Goal: Task Accomplishment & Management: Complete application form

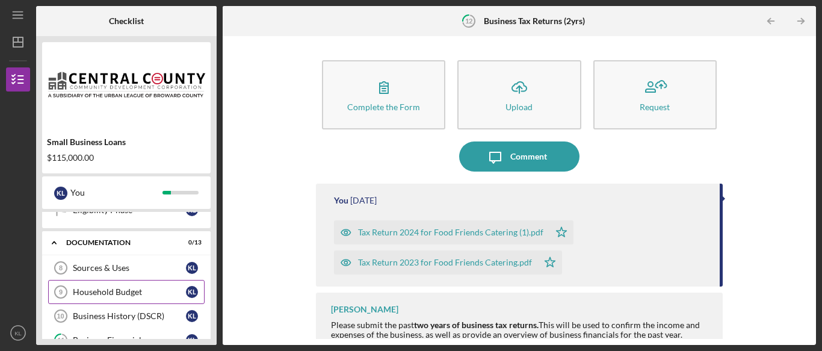
scroll to position [206, 0]
click at [122, 274] on link "Sources & Uses 8 Sources & Uses K L" at bounding box center [126, 268] width 156 height 24
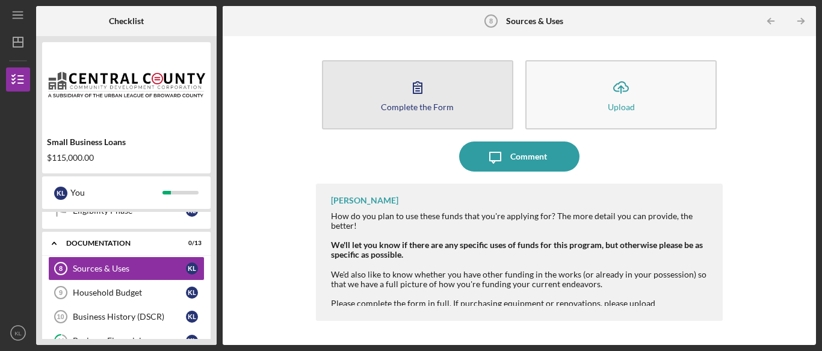
click at [437, 109] on div "Complete the Form" at bounding box center [417, 106] width 73 height 9
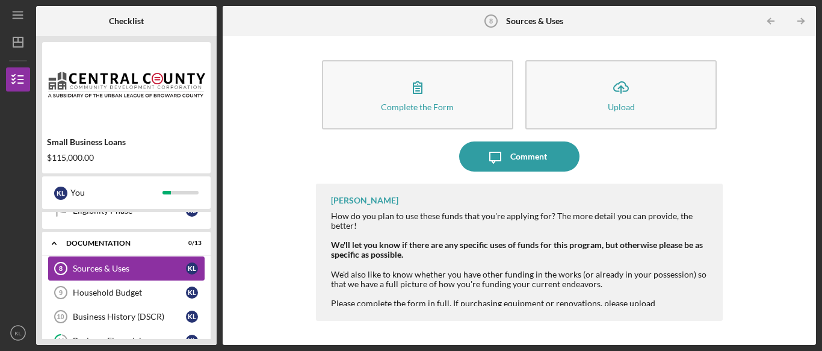
scroll to position [231, 0]
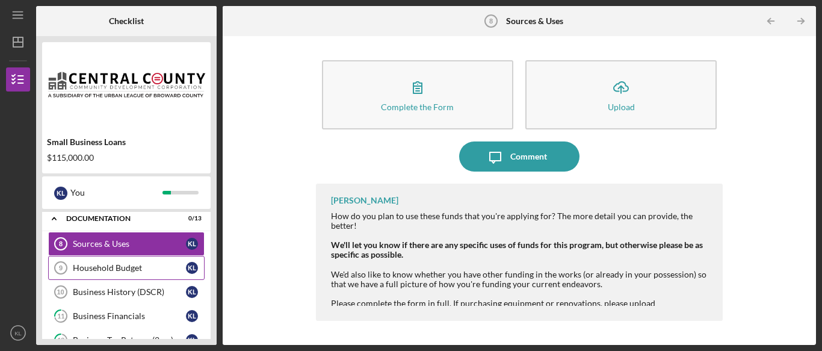
click at [110, 261] on link "Household Budget 9 Household Budget K L" at bounding box center [126, 268] width 156 height 24
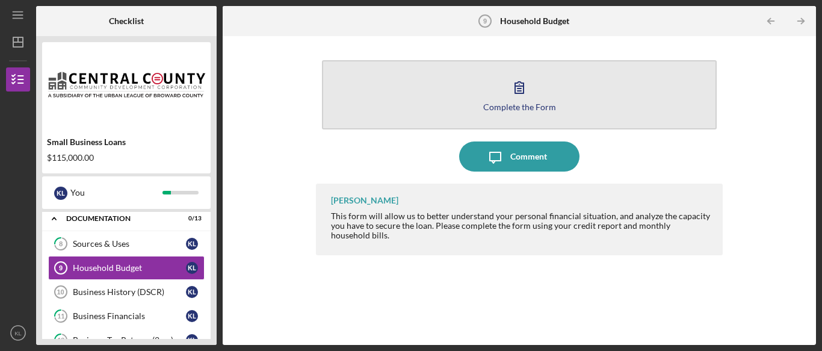
click at [516, 105] on div "Complete the Form" at bounding box center [519, 106] width 73 height 9
click at [525, 94] on icon "button" at bounding box center [519, 87] width 30 height 30
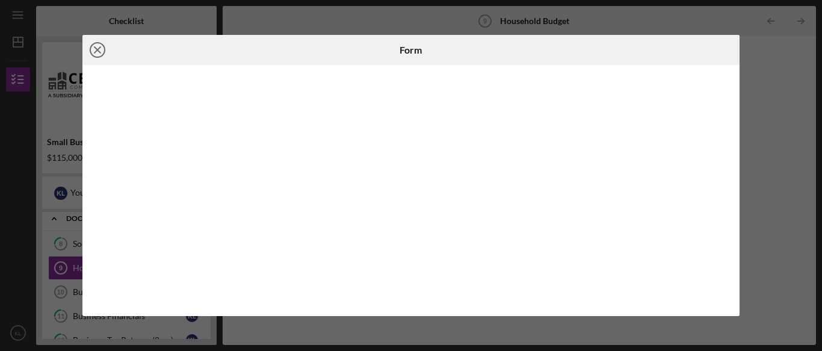
click at [105, 48] on icon "Icon/Close" at bounding box center [97, 50] width 30 height 30
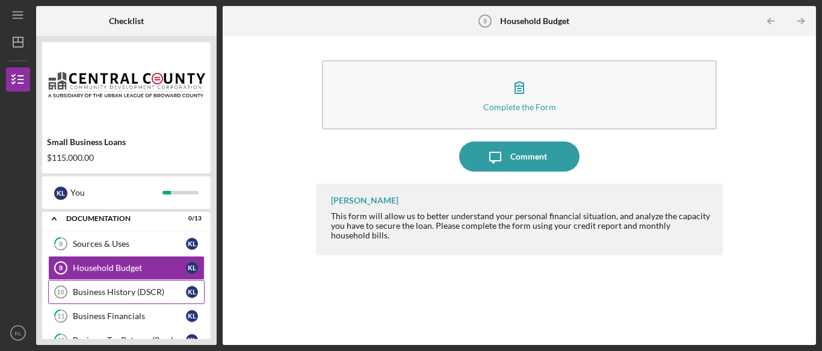
click at [116, 298] on link "Business History (DSCR) 10 Business History (DSCR) K L" at bounding box center [126, 292] width 156 height 24
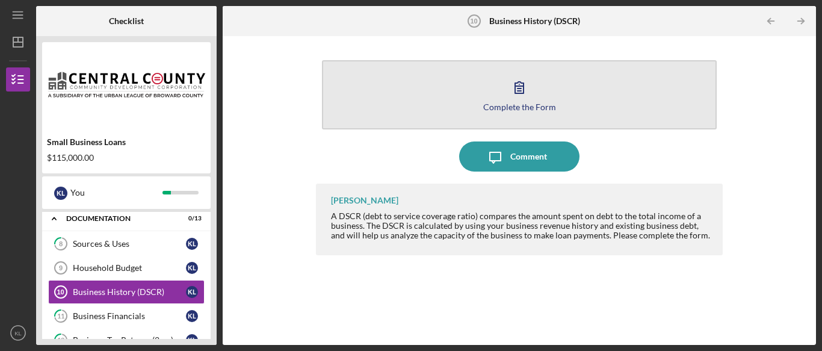
click at [519, 95] on icon "button" at bounding box center [519, 87] width 30 height 30
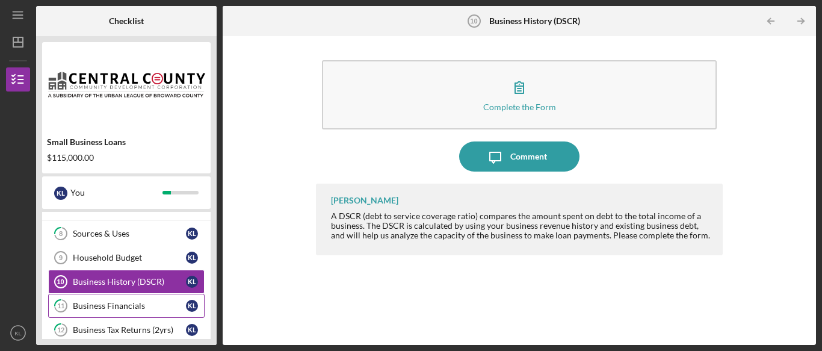
scroll to position [224, 0]
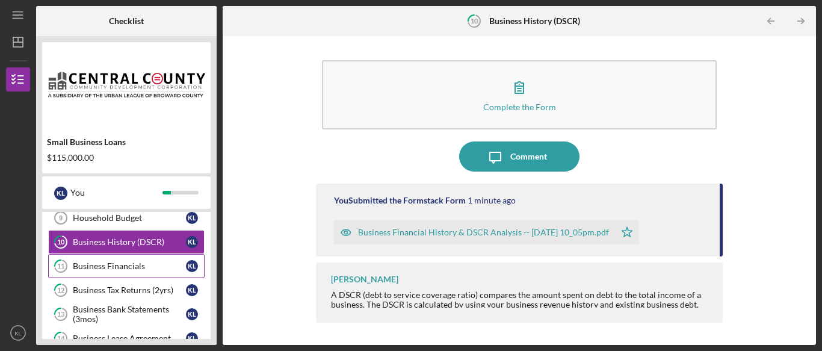
scroll to position [277, 0]
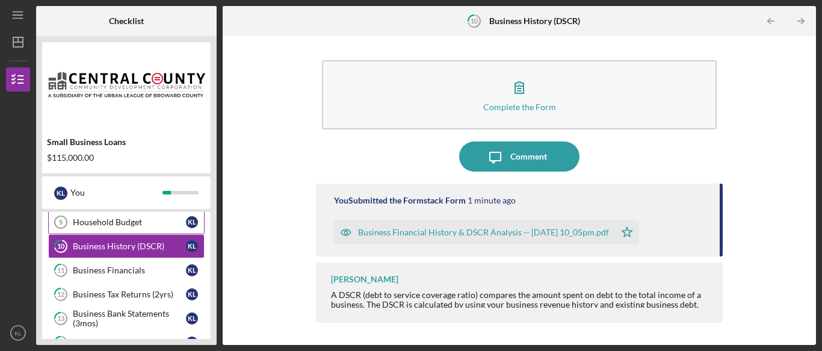
click at [121, 226] on div "Household Budget" at bounding box center [129, 222] width 113 height 10
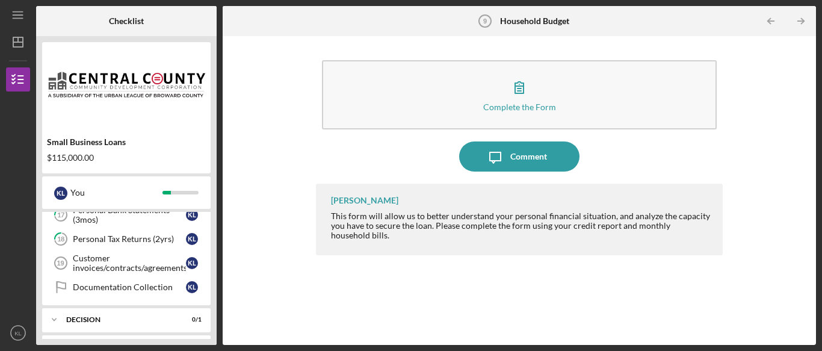
scroll to position [466, 0]
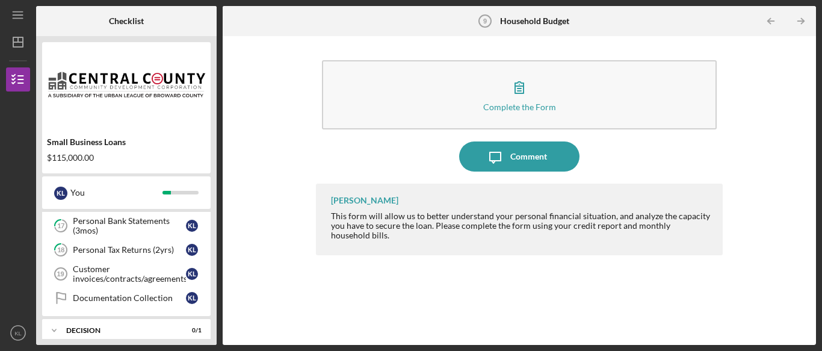
click at [119, 274] on div "Customer invoices/contracts/agreements" at bounding box center [129, 273] width 113 height 19
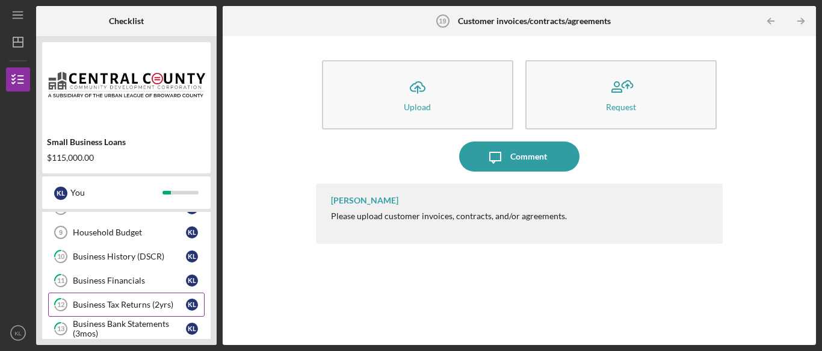
scroll to position [266, 0]
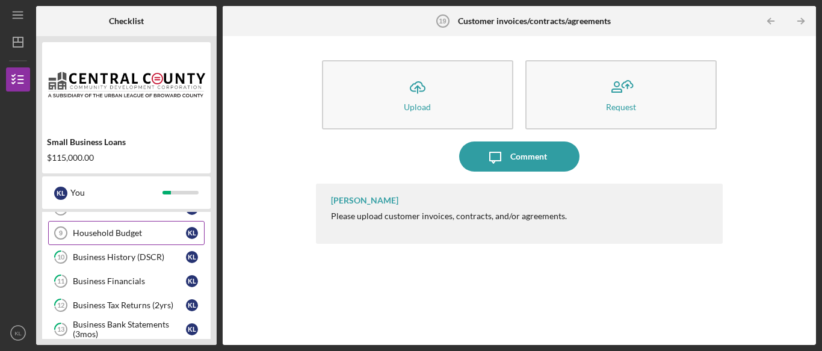
click at [102, 242] on link "Household Budget 9 Household Budget K L" at bounding box center [126, 233] width 156 height 24
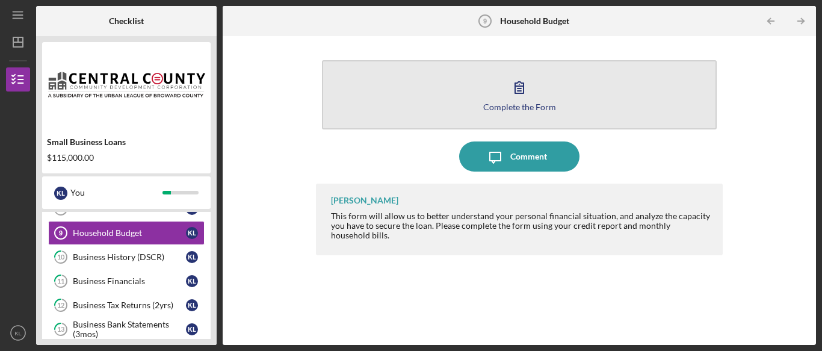
click at [540, 96] on button "Complete the Form Form" at bounding box center [519, 94] width 395 height 69
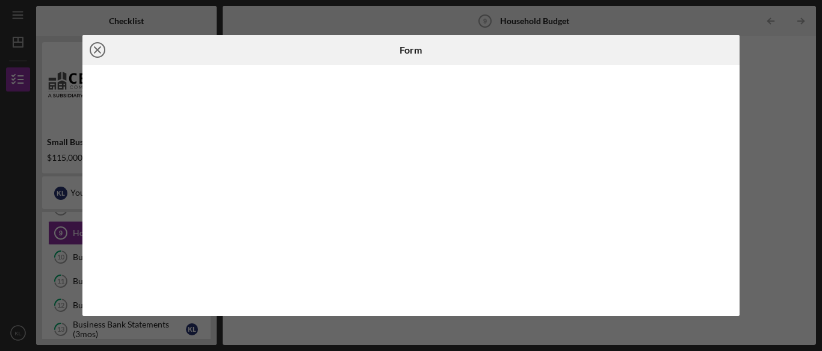
click at [99, 48] on line at bounding box center [97, 50] width 6 height 6
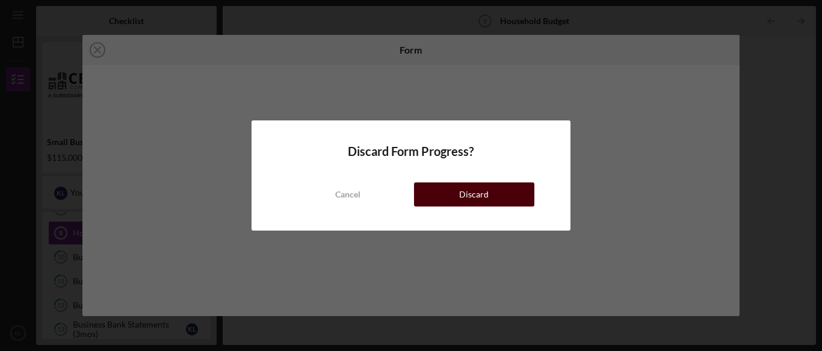
click at [438, 203] on button "Discard" at bounding box center [474, 194] width 120 height 24
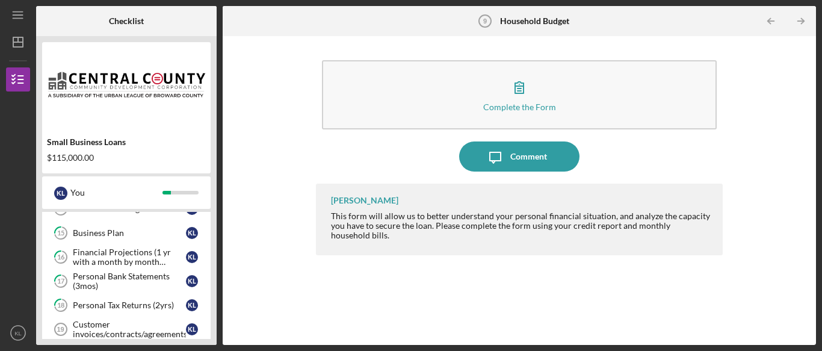
scroll to position [450, 0]
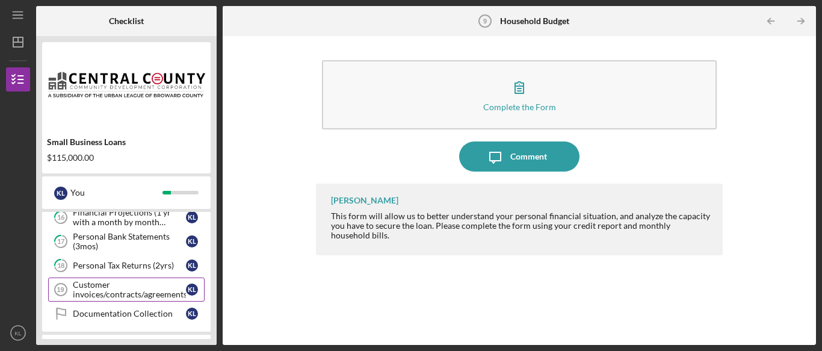
click at [103, 293] on div "Customer invoices/contracts/agreements" at bounding box center [129, 289] width 113 height 19
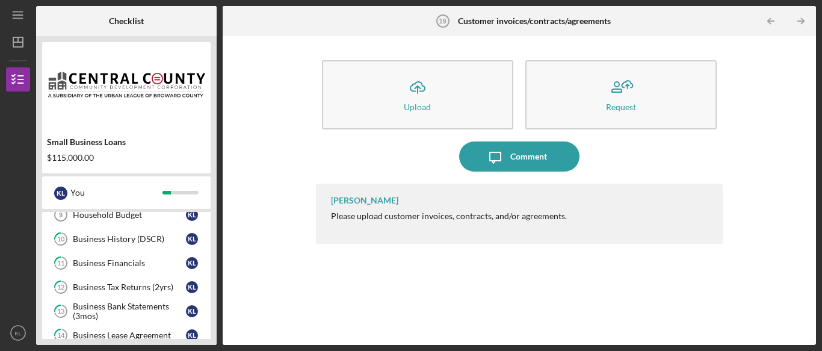
scroll to position [253, 0]
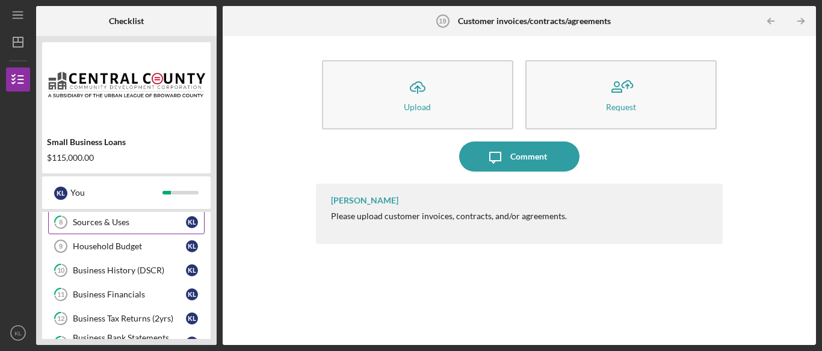
click at [132, 228] on link "8 Sources & Uses K L" at bounding box center [126, 222] width 156 height 24
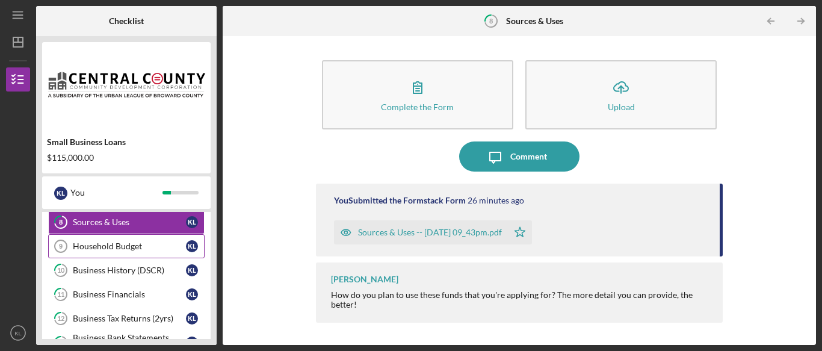
click at [120, 244] on div "Household Budget" at bounding box center [129, 246] width 113 height 10
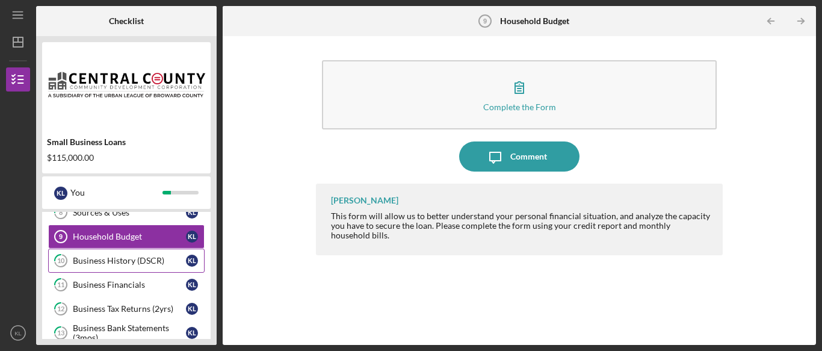
scroll to position [265, 0]
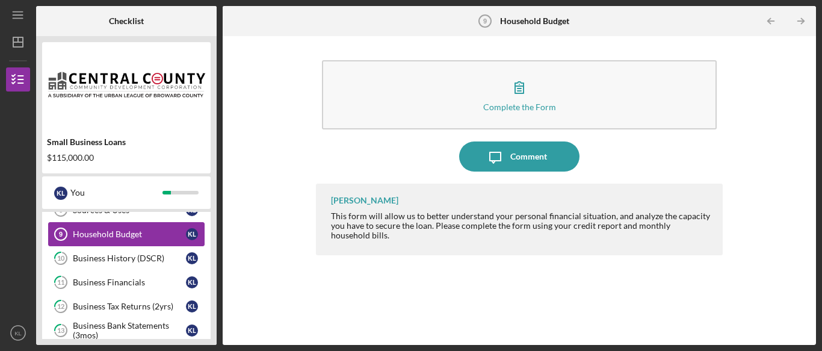
click at [139, 237] on div "Household Budget" at bounding box center [129, 234] width 113 height 10
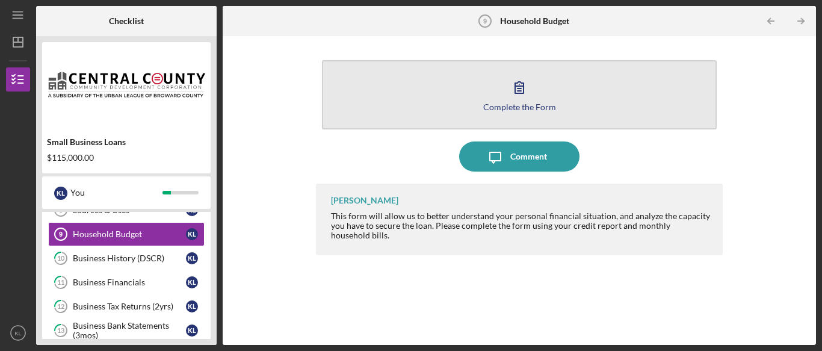
click at [528, 97] on icon "button" at bounding box center [519, 87] width 30 height 30
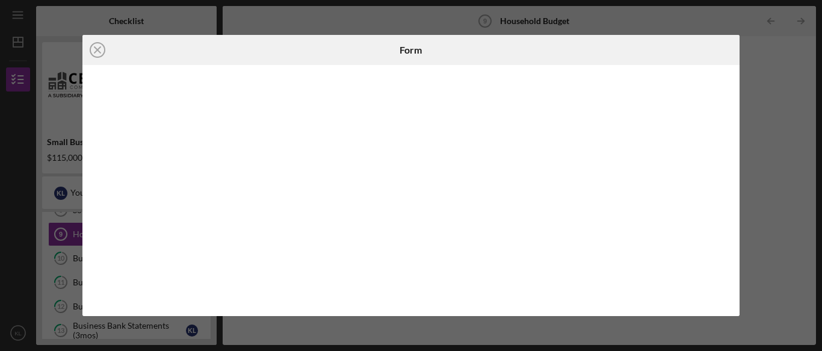
click at [801, 91] on div "Icon/Close Form" at bounding box center [411, 175] width 822 height 351
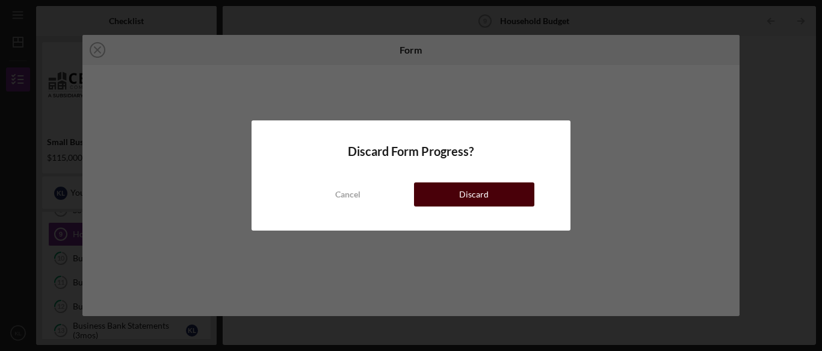
click at [453, 201] on button "Discard" at bounding box center [474, 194] width 120 height 24
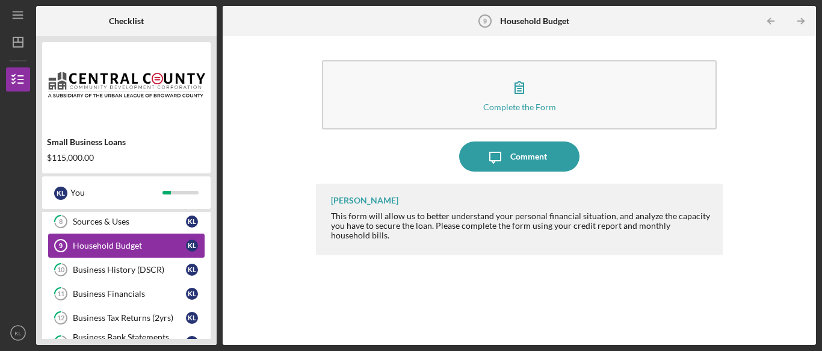
scroll to position [262, 0]
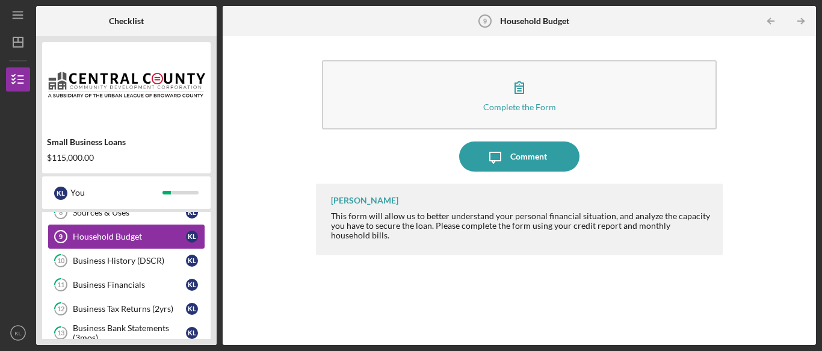
click at [108, 285] on div "Business Financials" at bounding box center [129, 285] width 113 height 10
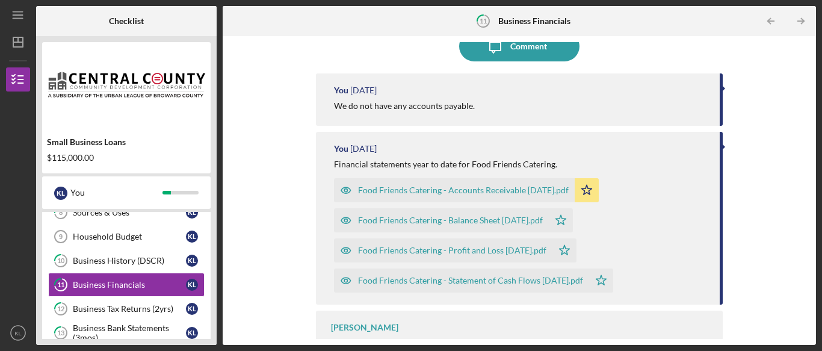
scroll to position [142, 0]
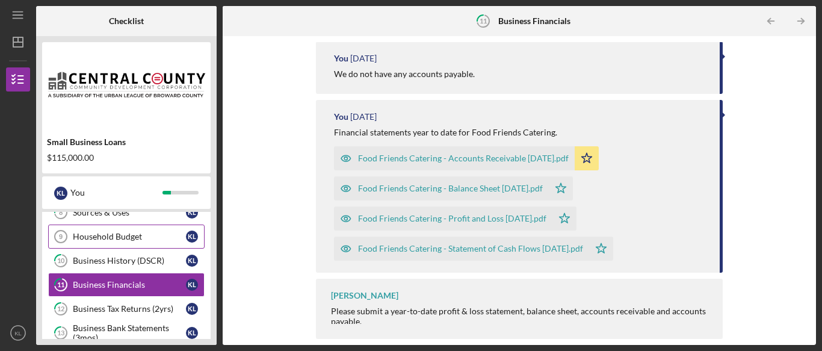
click at [108, 239] on div "Household Budget" at bounding box center [129, 237] width 113 height 10
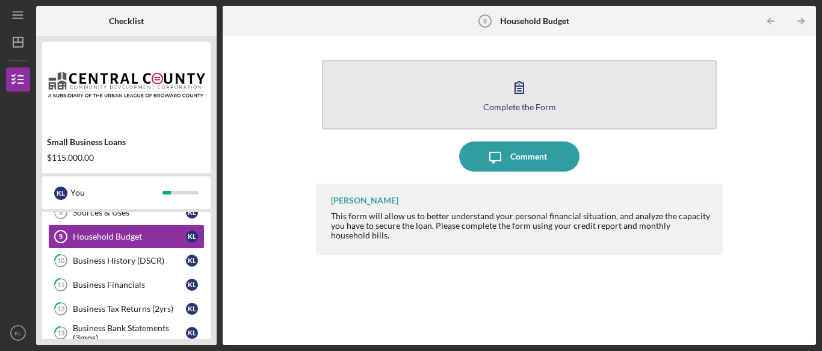
click at [507, 90] on icon "button" at bounding box center [519, 87] width 30 height 30
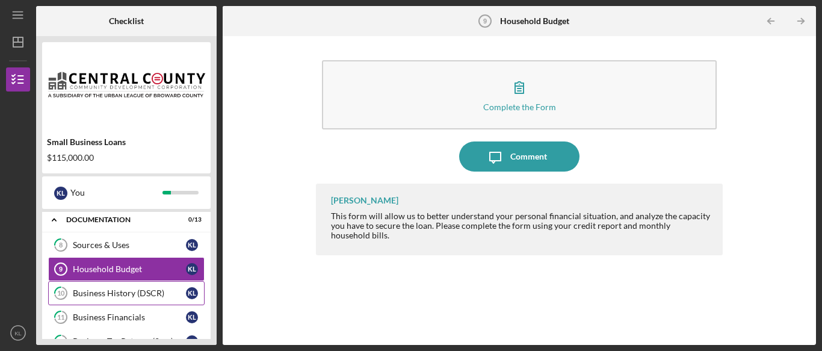
scroll to position [226, 0]
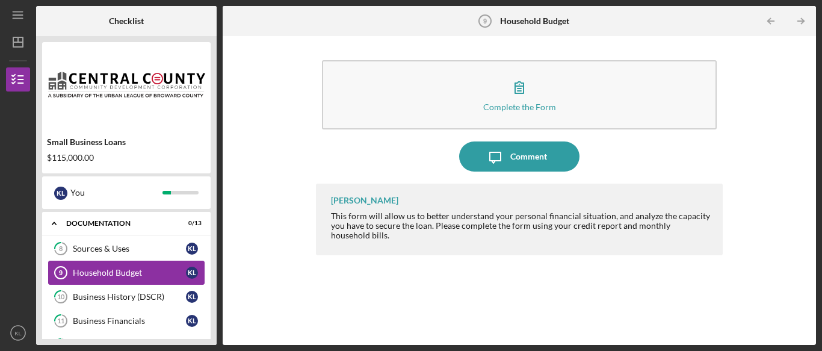
click at [102, 268] on div "Household Budget" at bounding box center [129, 273] width 113 height 10
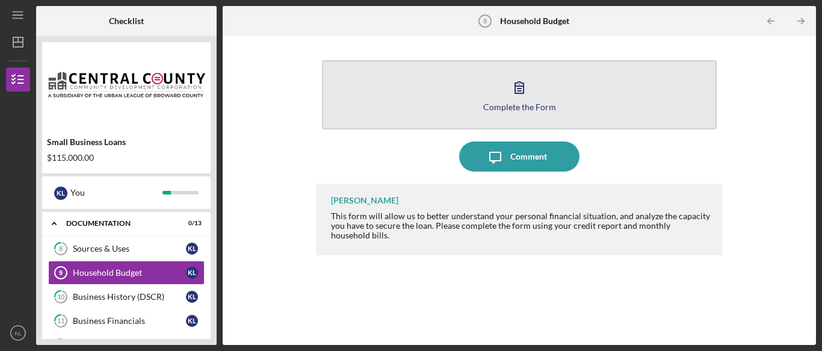
click at [529, 110] on div "Complete the Form" at bounding box center [519, 106] width 73 height 9
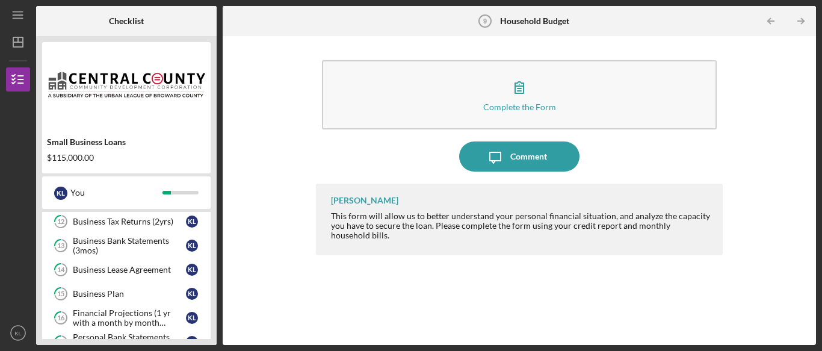
scroll to position [358, 0]
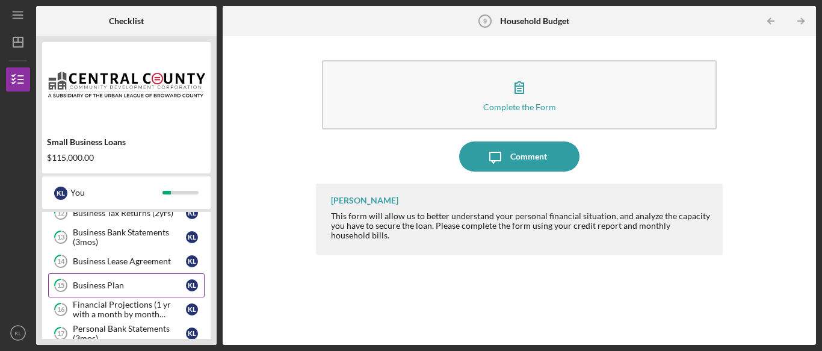
click at [101, 288] on div "Business Plan" at bounding box center [129, 285] width 113 height 10
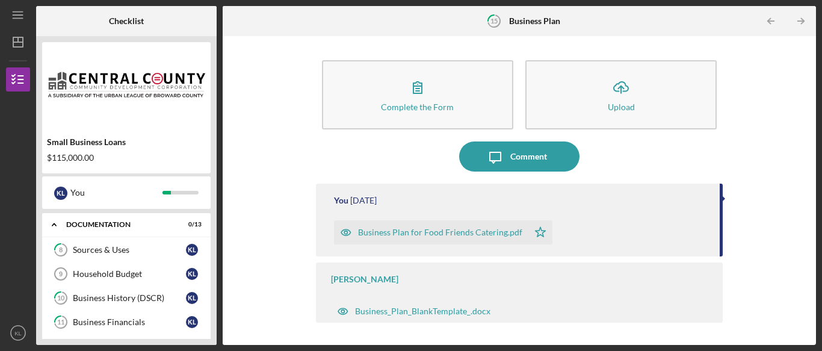
scroll to position [224, 0]
click at [112, 254] on div "Sources & Uses" at bounding box center [129, 251] width 113 height 10
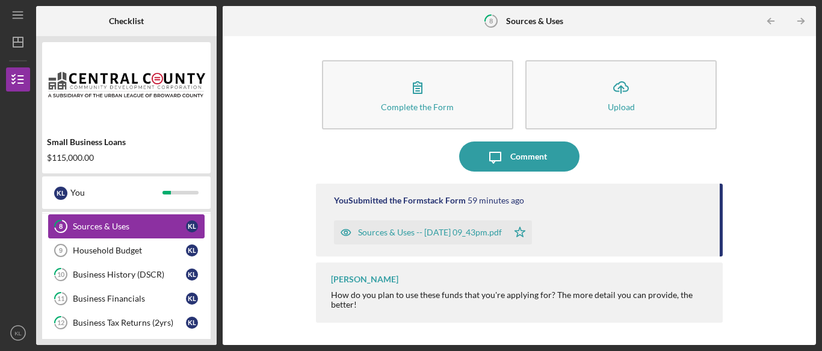
scroll to position [249, 0]
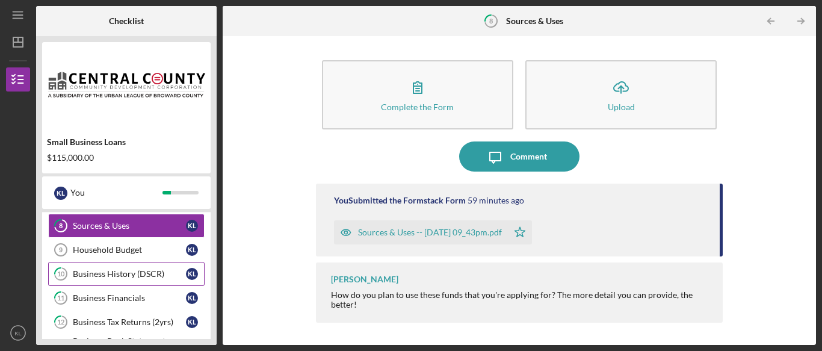
click at [119, 267] on link "10 Business History (DSCR) K L" at bounding box center [126, 274] width 156 height 24
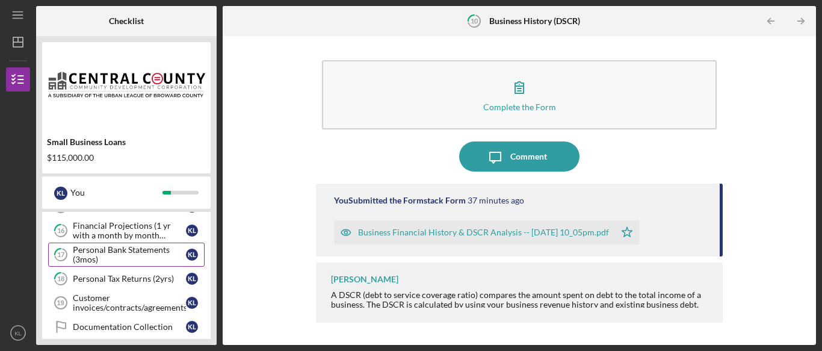
scroll to position [455, 0]
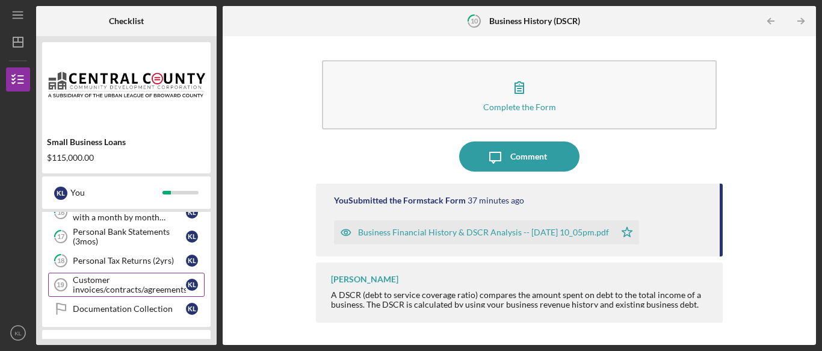
click at [121, 289] on div "Customer invoices/contracts/agreements" at bounding box center [129, 284] width 113 height 19
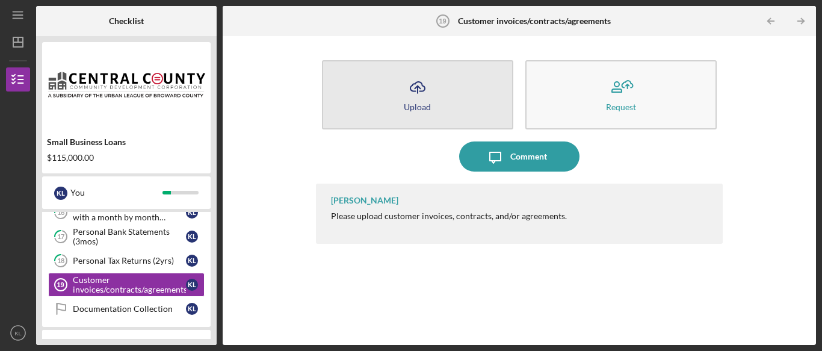
click at [420, 125] on button "Icon/Upload Upload" at bounding box center [417, 94] width 191 height 69
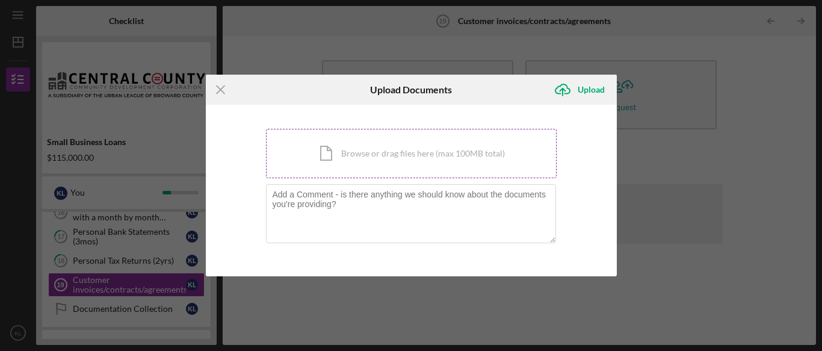
click at [370, 156] on div "Icon/Document Browse or drag files here (max 100MB total) Tap to choose files o…" at bounding box center [411, 153] width 291 height 49
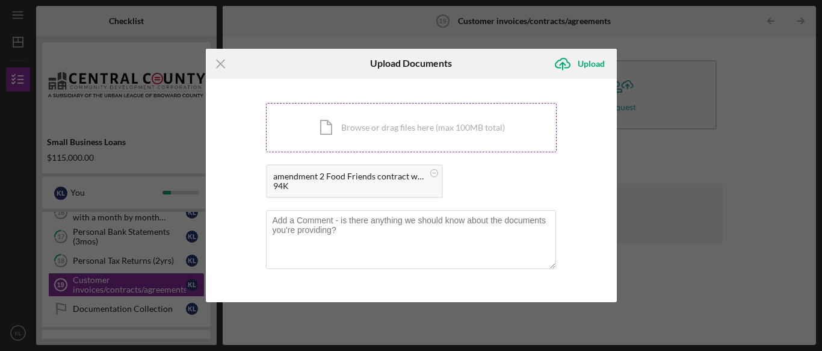
click at [451, 127] on div "Icon/Document Browse or drag files here (max 100MB total) Tap to choose files o…" at bounding box center [411, 127] width 291 height 49
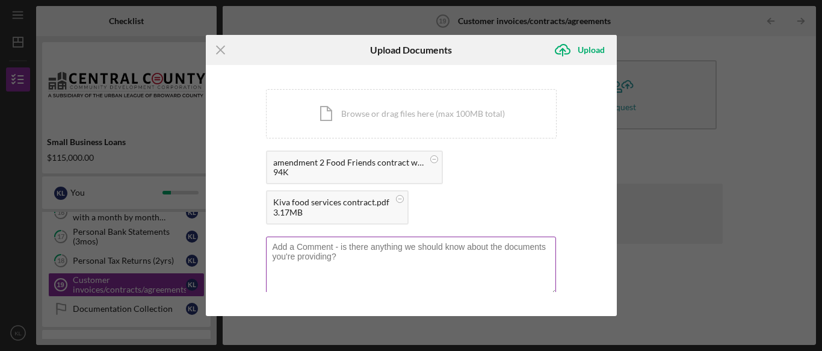
scroll to position [5, 0]
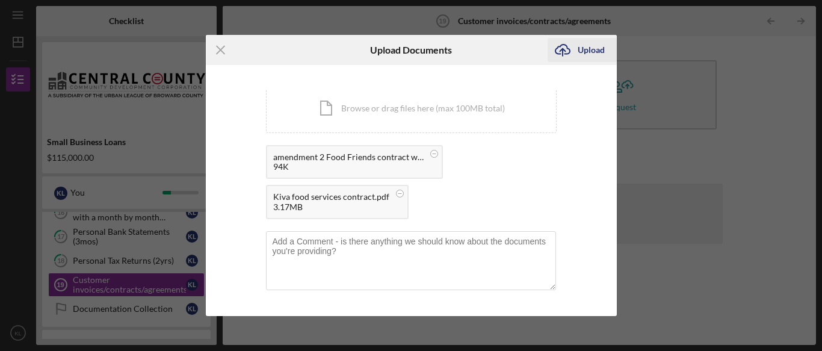
click at [584, 47] on div "Upload" at bounding box center [591, 50] width 27 height 24
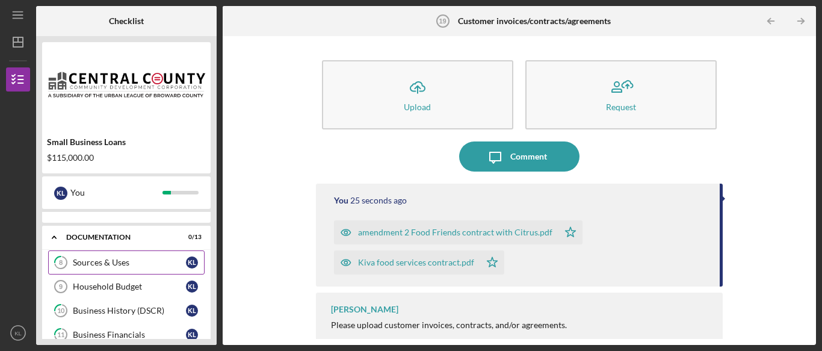
scroll to position [209, 0]
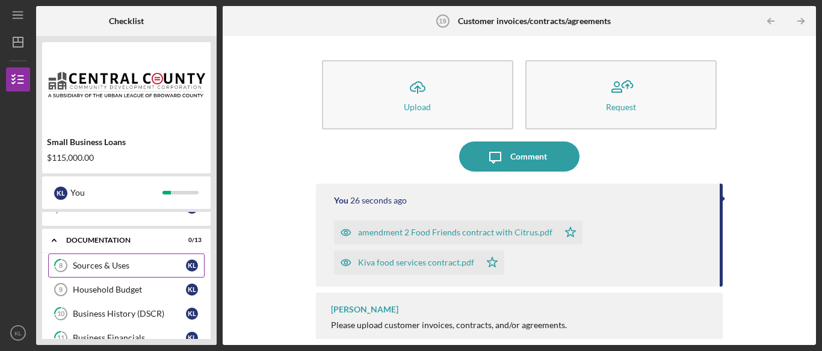
click at [100, 268] on div "Sources & Uses" at bounding box center [129, 266] width 113 height 10
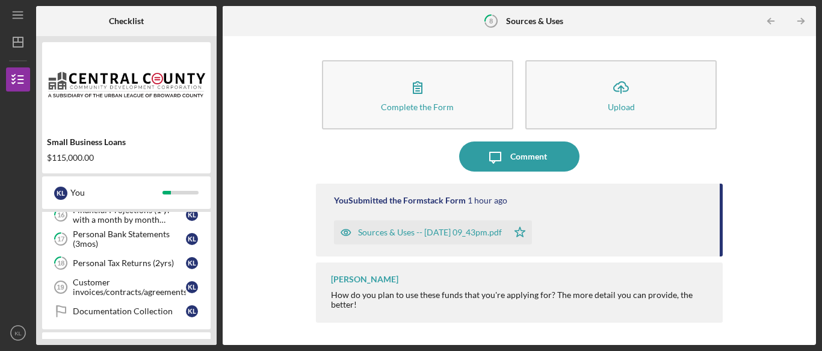
scroll to position [455, 0]
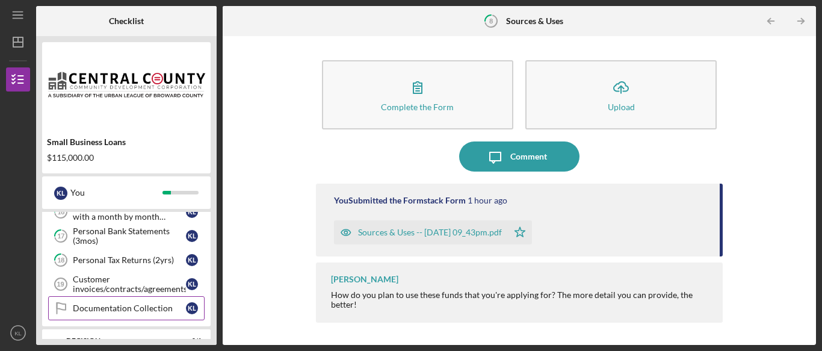
click at [102, 309] on div "Documentation Collection" at bounding box center [129, 308] width 113 height 10
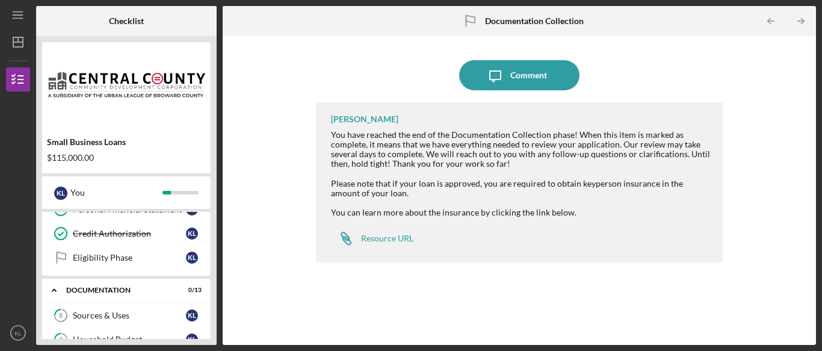
scroll to position [156, 0]
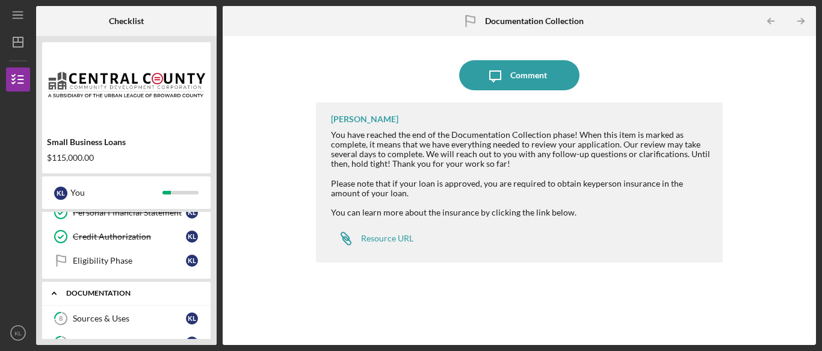
click at [116, 293] on div "Documentation" at bounding box center [130, 292] width 129 height 7
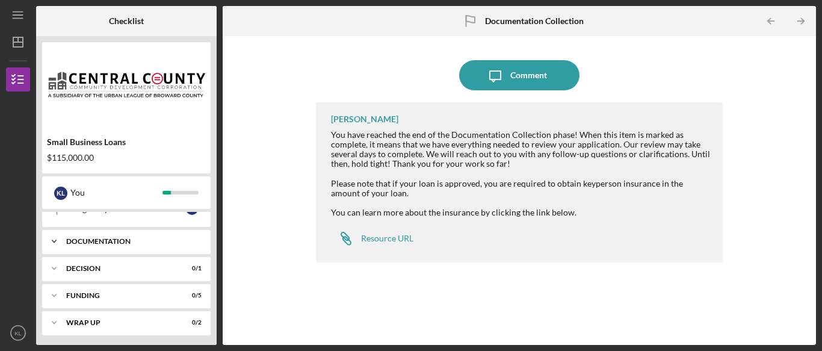
scroll to position [211, 0]
click at [102, 245] on div "Icon/Expander Documentation 0 / 13" at bounding box center [126, 239] width 168 height 24
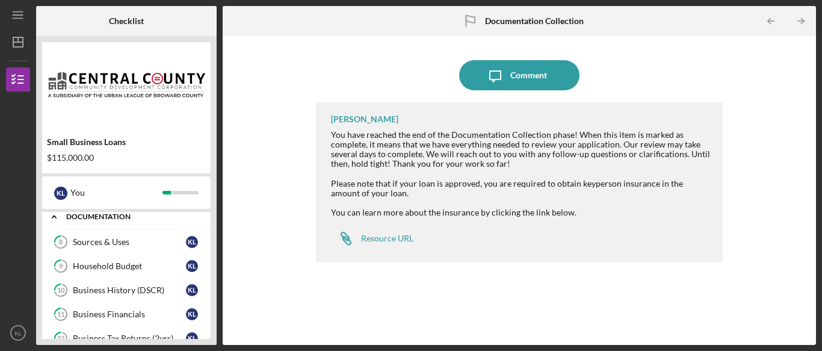
scroll to position [220, 0]
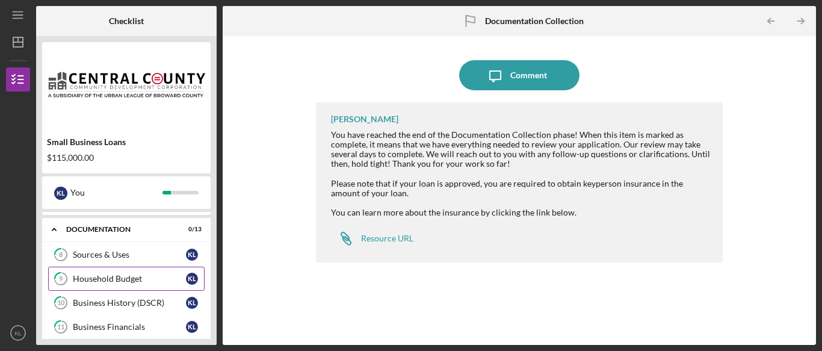
click at [103, 276] on div "Household Budget" at bounding box center [129, 279] width 113 height 10
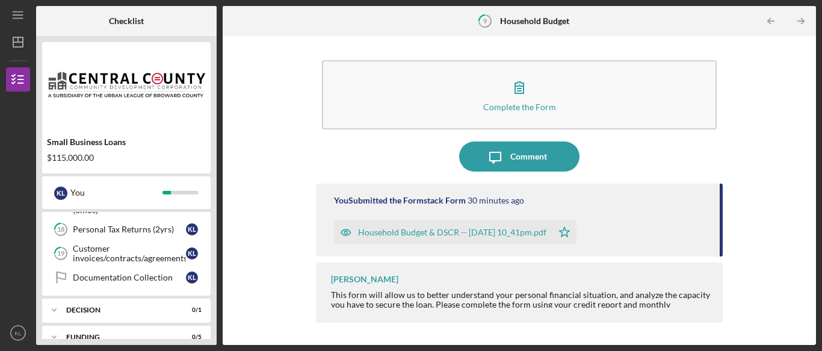
scroll to position [489, 0]
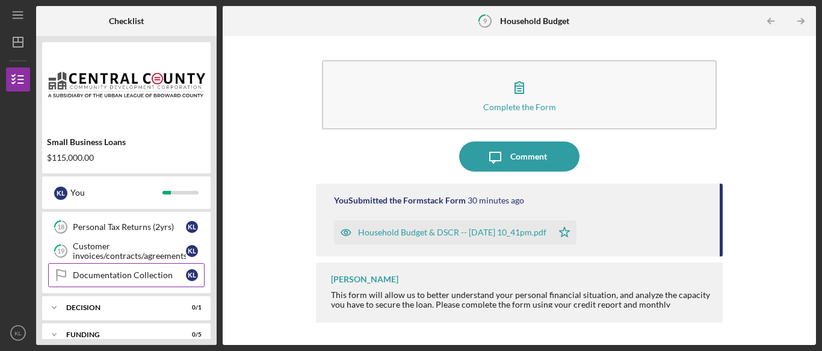
click at [126, 268] on link "Documentation Collection Documentation Collection K L" at bounding box center [126, 275] width 156 height 24
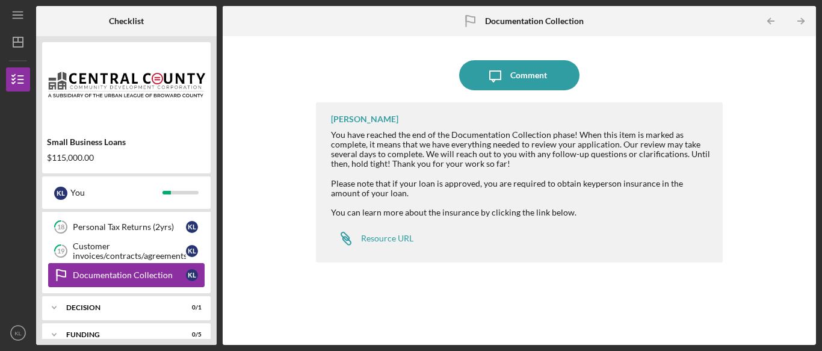
scroll to position [530, 0]
